Goal: Navigation & Orientation: Find specific page/section

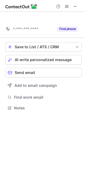
scroll to position [95, 85]
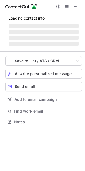
scroll to position [104, 85]
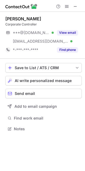
scroll to position [125, 85]
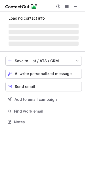
scroll to position [125, 85]
